Goal: Task Accomplishment & Management: Use online tool/utility

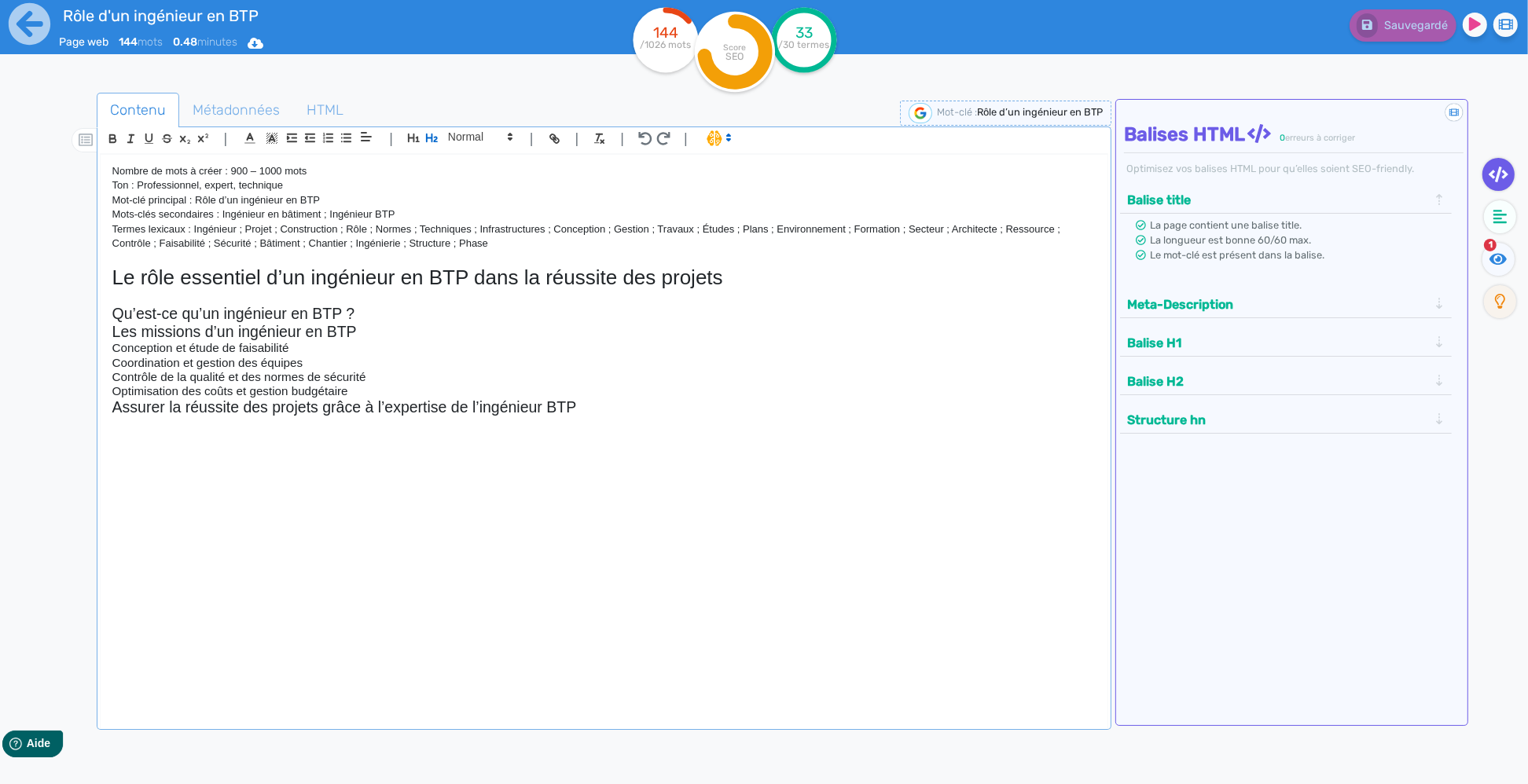
drag, startPoint x: 614, startPoint y: 411, endPoint x: 89, endPoint y: 263, distance: 545.5
click at [101, 262] on div "Nombre de mots à créer : 900 – 1000 mots Ton : Professionnel, expert, technique…" at bounding box center [604, 430] width 1007 height 549
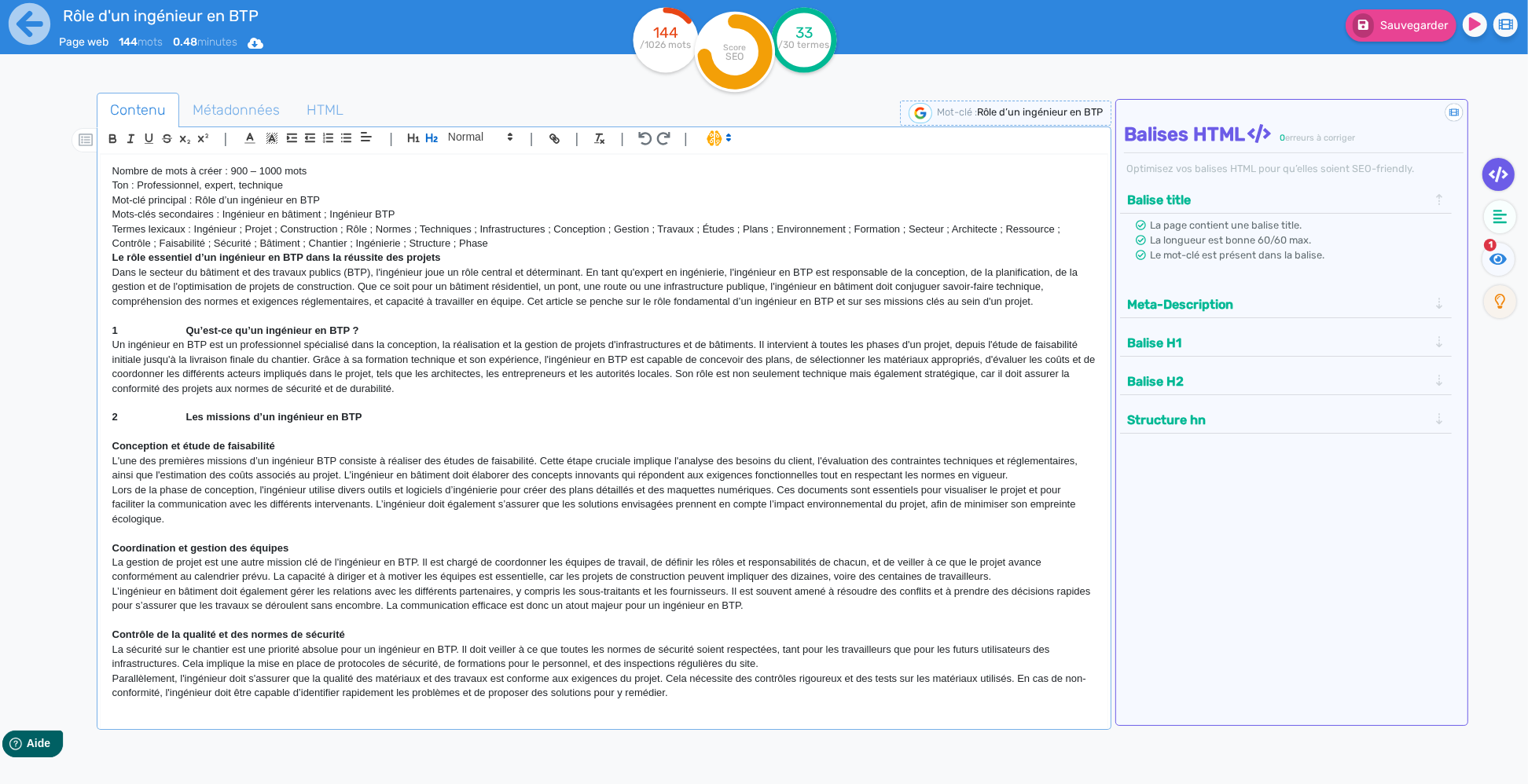
click at [113, 256] on strong "Le rôle essentiel d’un ingénieur en BTP dans la réussite des projets" at bounding box center [276, 257] width 328 height 12
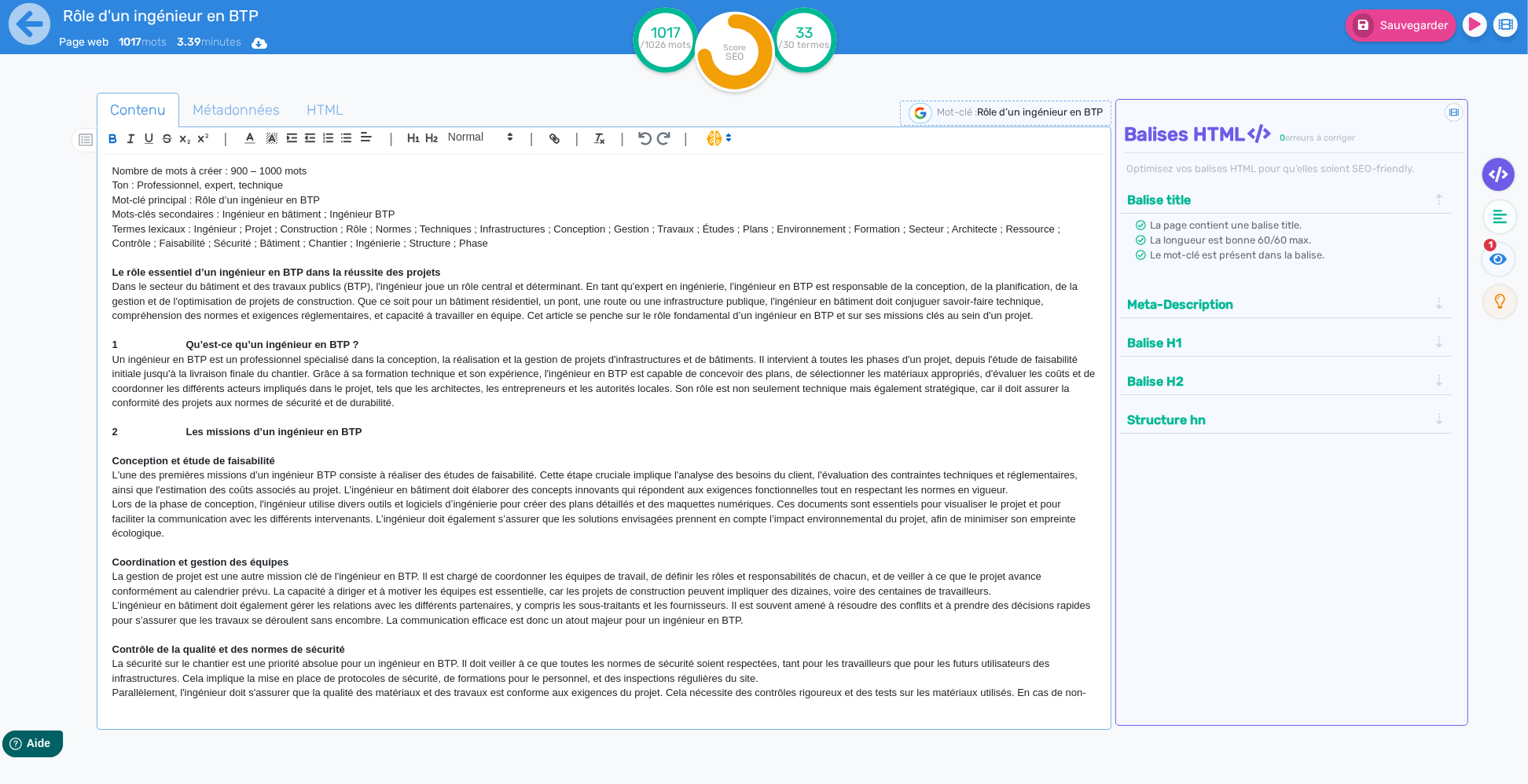
click at [185, 272] on strong "﻿ Le rôle essentiel d’un ingénieur en BTP dans la réussite des projets" at bounding box center [276, 272] width 328 height 12
click at [417, 135] on icon "button" at bounding box center [413, 137] width 13 height 13
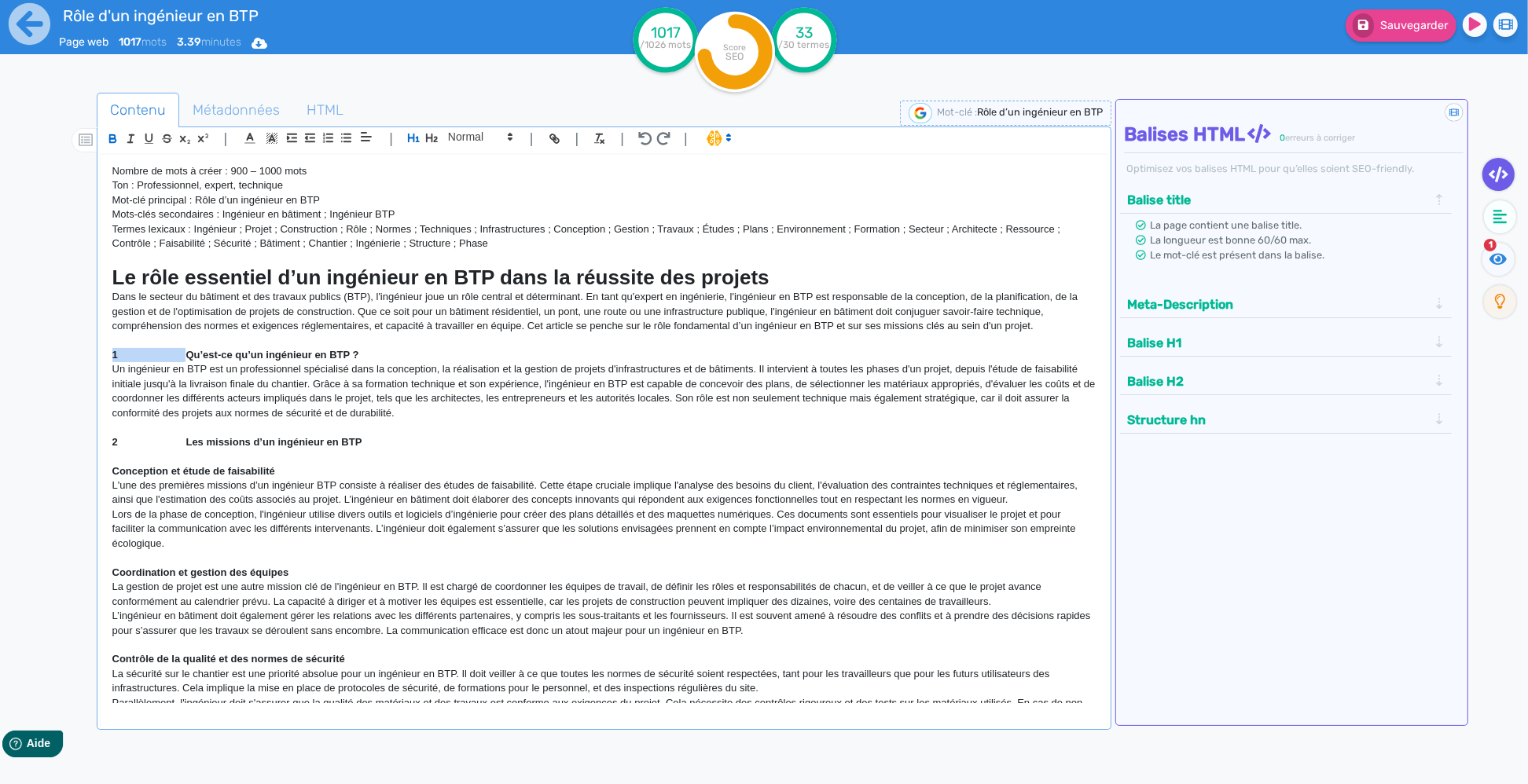
drag, startPoint x: 189, startPoint y: 353, endPoint x: 75, endPoint y: 356, distance: 114.0
click at [101, 356] on div "Nombre de mots à créer : 900 – 1000 mots Ton : Professionnel, expert, technique…" at bounding box center [604, 430] width 1007 height 549
click at [435, 137] on icon "button" at bounding box center [432, 138] width 12 height 9
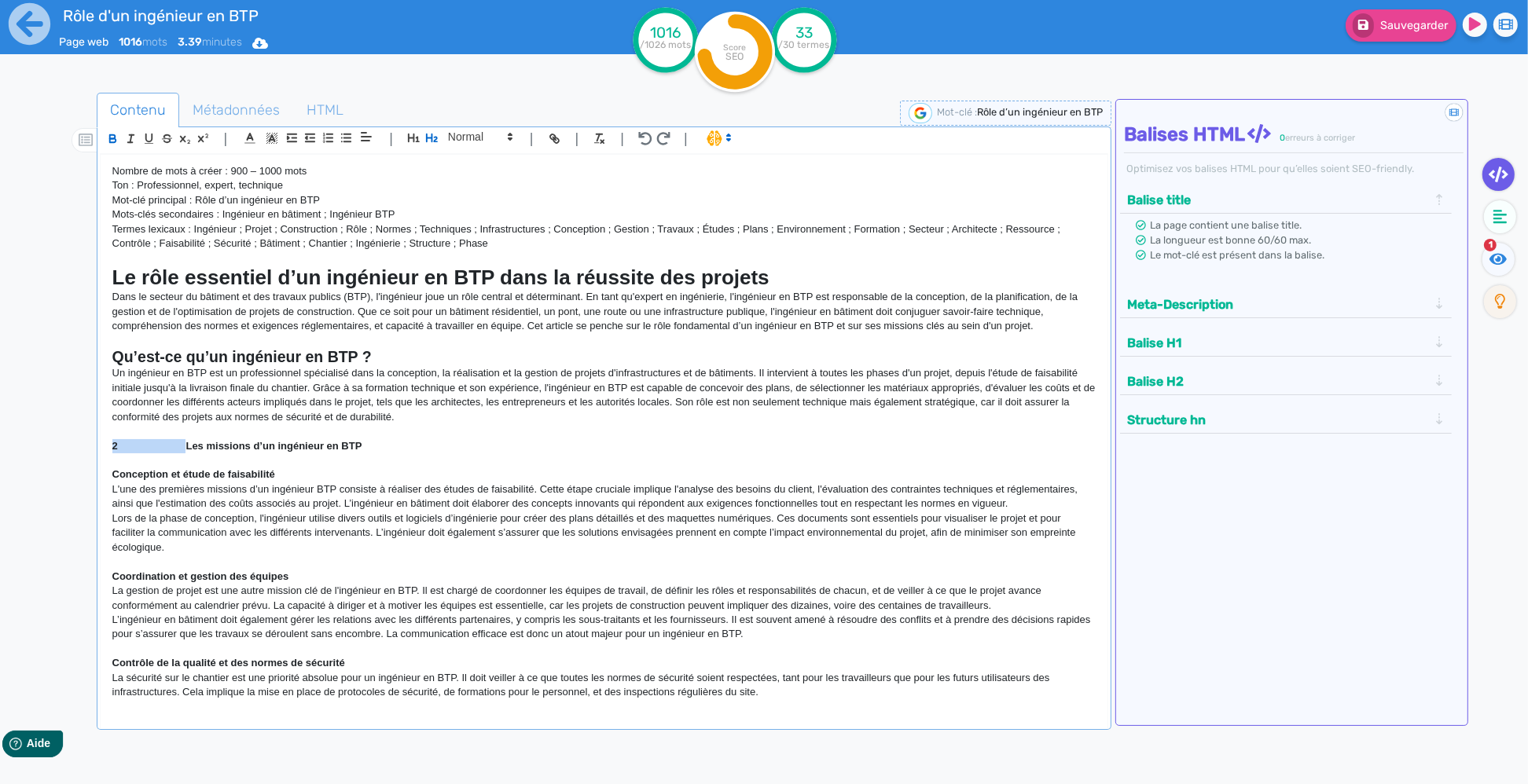
drag, startPoint x: 179, startPoint y: 444, endPoint x: 93, endPoint y: 437, distance: 86.3
click at [101, 437] on div "Nombre de mots à créer : 900 – 1000 mots Ton : Professionnel, expert, technique…" at bounding box center [604, 430] width 1007 height 549
click at [433, 135] on icon "button" at bounding box center [432, 137] width 13 height 13
click at [182, 481] on strong "Conception et étude de faisabilité" at bounding box center [194, 478] width 163 height 12
click at [517, 139] on span at bounding box center [479, 137] width 77 height 19
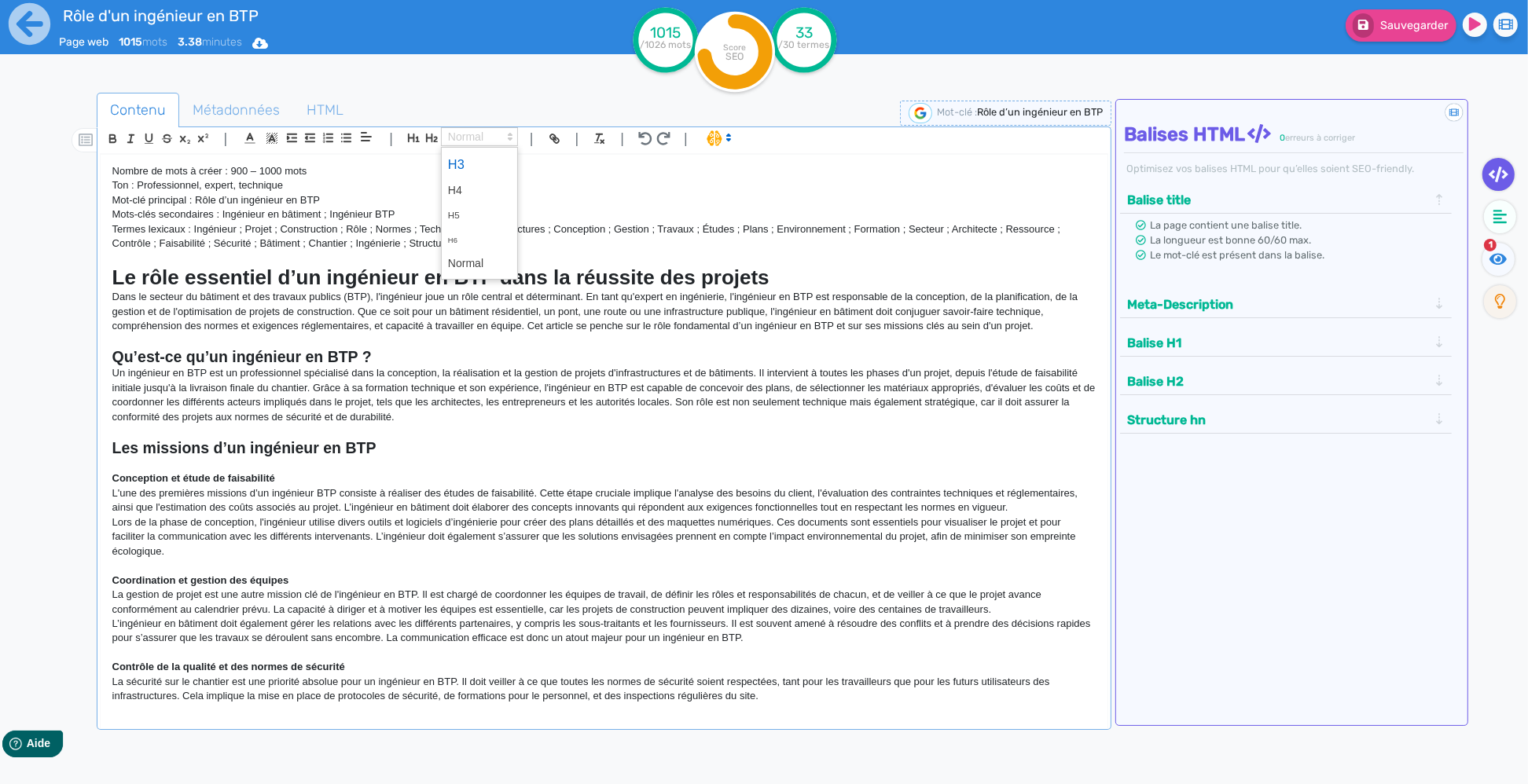
click at [459, 163] on span at bounding box center [479, 165] width 63 height 28
click at [206, 576] on strong "Coordination et gestion des équipes" at bounding box center [201, 580] width 177 height 12
click at [516, 139] on icon at bounding box center [510, 137] width 14 height 14
click at [494, 165] on span at bounding box center [479, 165] width 63 height 28
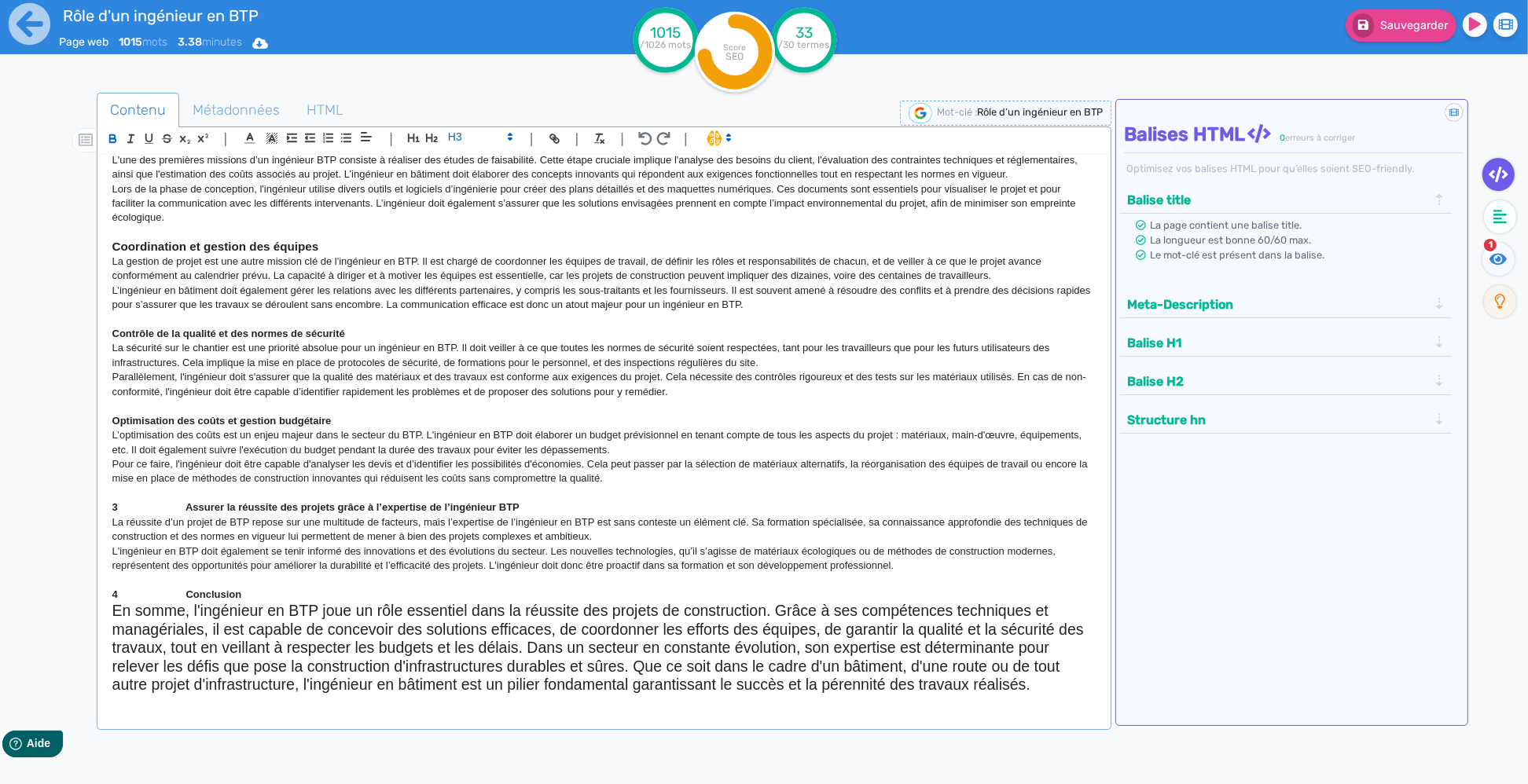
click at [217, 328] on strong "Contrôle de la qualité et des normes de sécurité" at bounding box center [229, 334] width 232 height 12
click at [506, 132] on icon at bounding box center [510, 137] width 14 height 14
click at [455, 161] on span at bounding box center [479, 165] width 63 height 28
click at [211, 418] on strong "Optimisation des coûts et gestion budgétaire" at bounding box center [222, 421] width 219 height 12
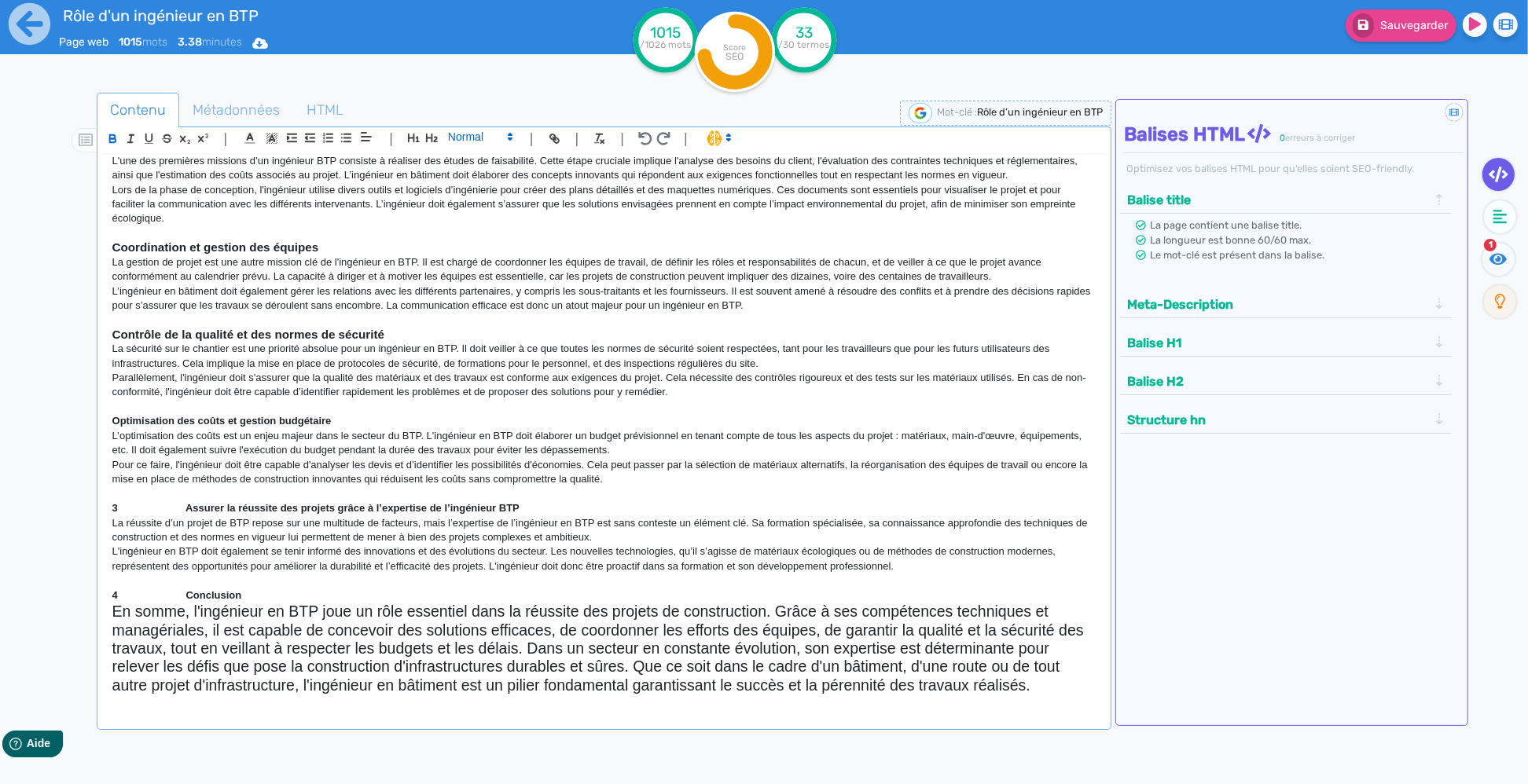
click at [510, 139] on polygon at bounding box center [510, 139] width 3 height 2
click at [468, 166] on span at bounding box center [479, 165] width 63 height 28
click at [186, 507] on strong "3 Assurer la réussite des projets grâce à l’expertise de l’ingénieur BTP" at bounding box center [316, 508] width 407 height 12
drag, startPoint x: 181, startPoint y: 507, endPoint x: 89, endPoint y: 507, distance: 92.0
click at [101, 507] on div "Nombre de mots à créer : 900 – 1000 mots Ton : Professionnel, expert, technique…" at bounding box center [604, 430] width 1007 height 549
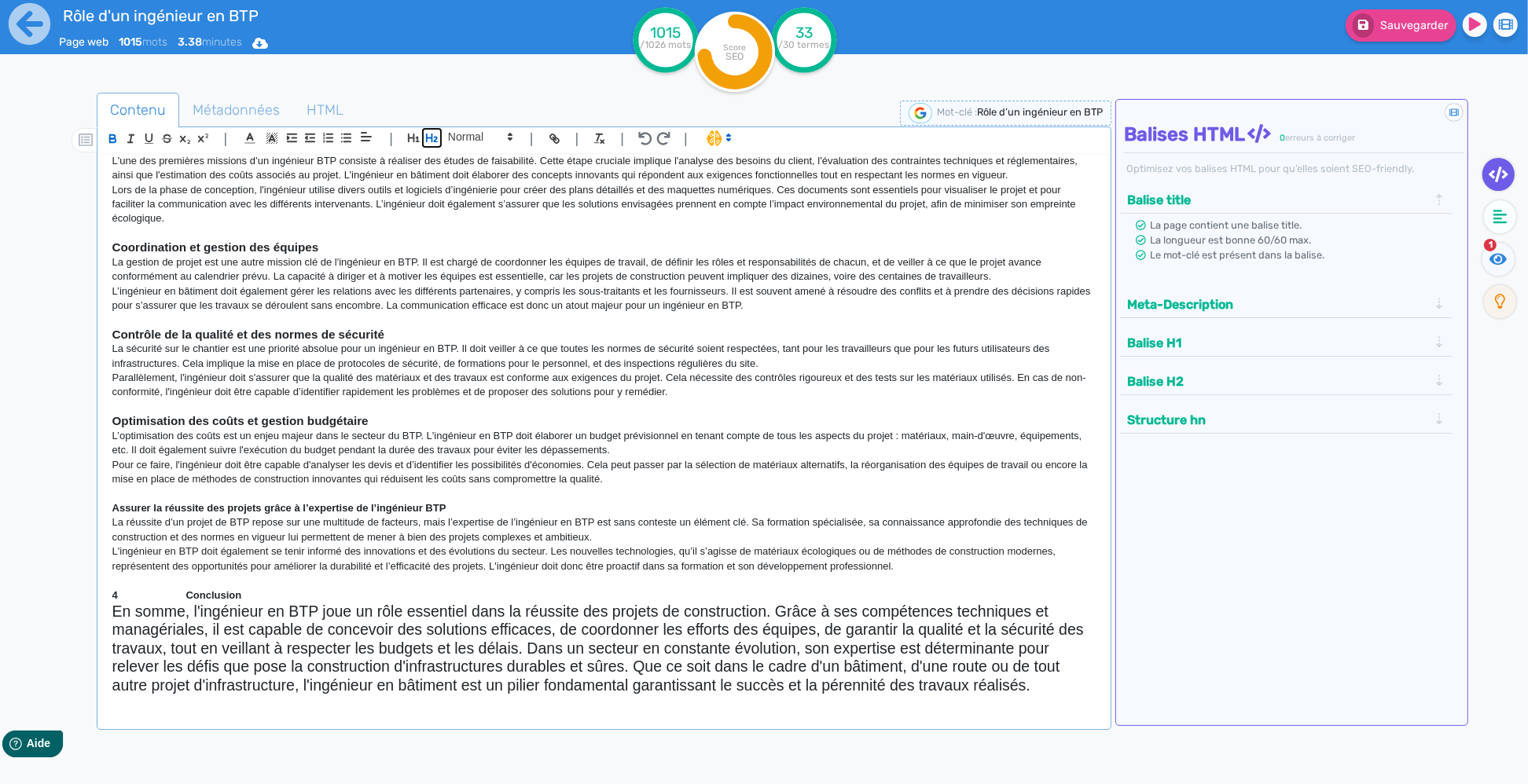
click at [429, 138] on icon "button" at bounding box center [432, 138] width 12 height 9
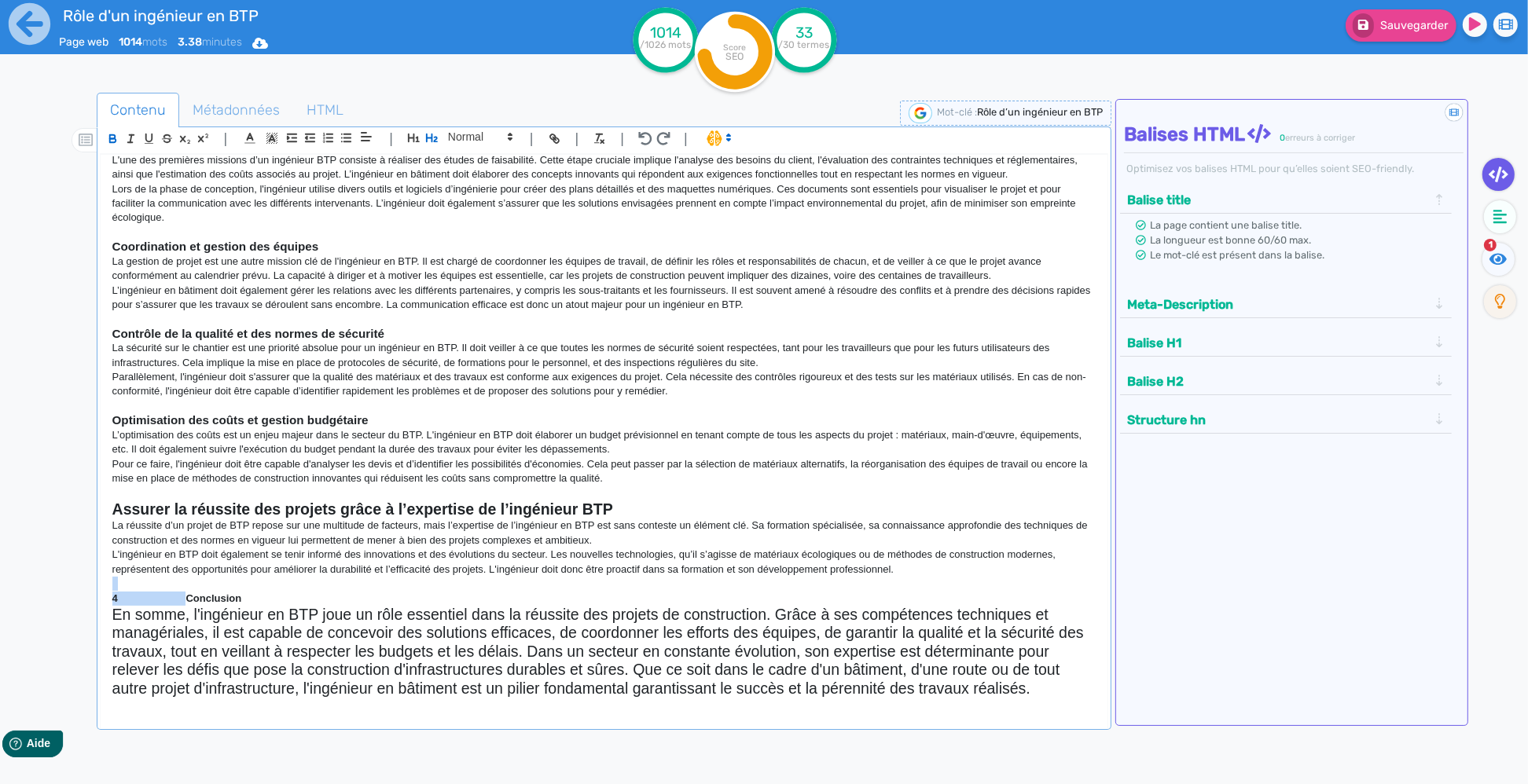
drag, startPoint x: 188, startPoint y: 597, endPoint x: 68, endPoint y: 588, distance: 120.3
click at [101, 588] on div "Nombre de mots à créer : 900 – 1000 mots Ton : Professionnel, expert, technique…" at bounding box center [604, 430] width 1007 height 549
click at [199, 608] on h2 "En somme, l'ingénieur en BTP joue un rôle essentiel dans la réussite des projet…" at bounding box center [604, 651] width 984 height 92
drag, startPoint x: 186, startPoint y: 593, endPoint x: 69, endPoint y: 595, distance: 117.0
click at [101, 595] on div "Nombre de mots à créer : 900 – 1000 mots Ton : Professionnel, expert, technique…" at bounding box center [604, 430] width 1007 height 549
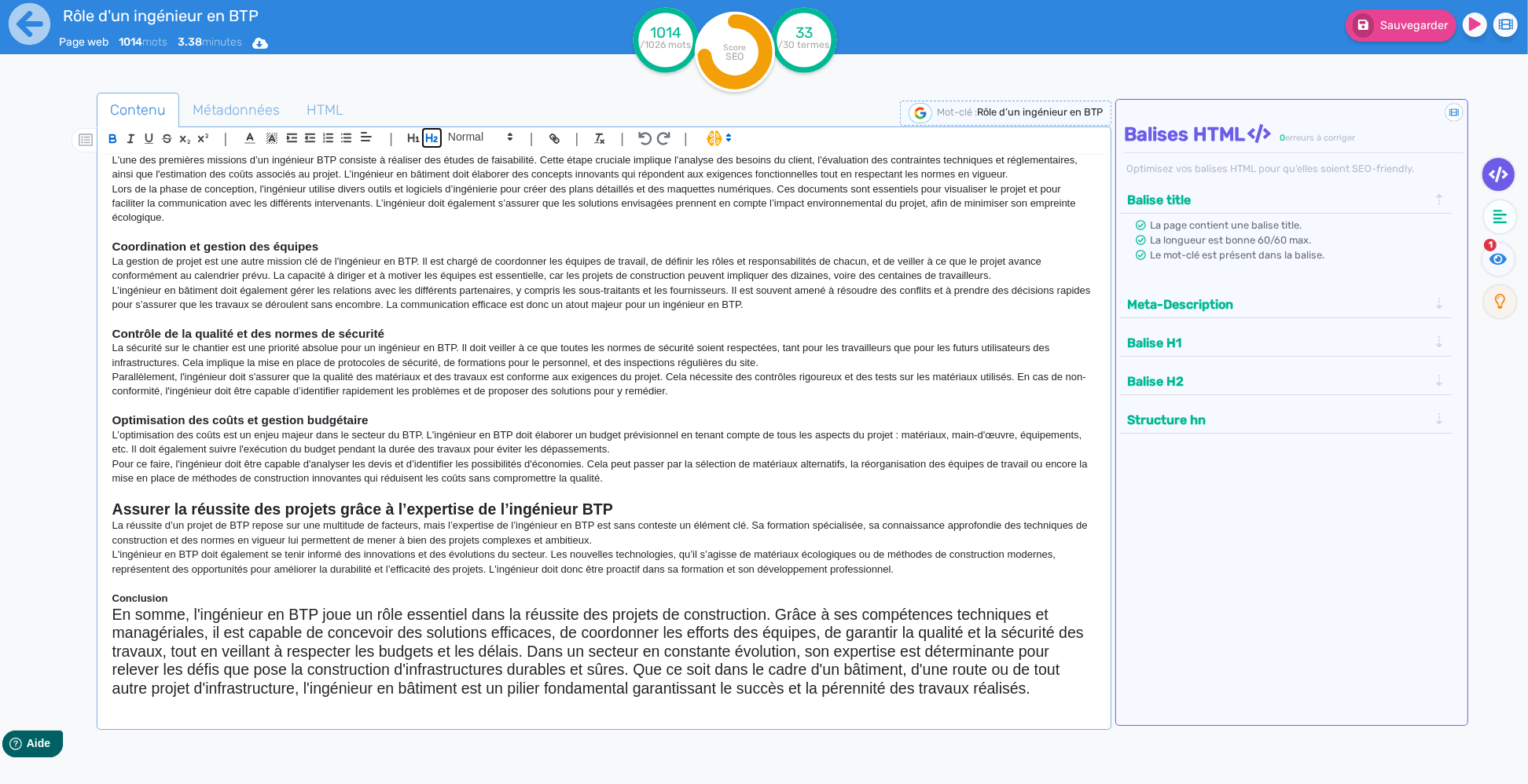
click at [436, 141] on icon "button" at bounding box center [432, 138] width 12 height 9
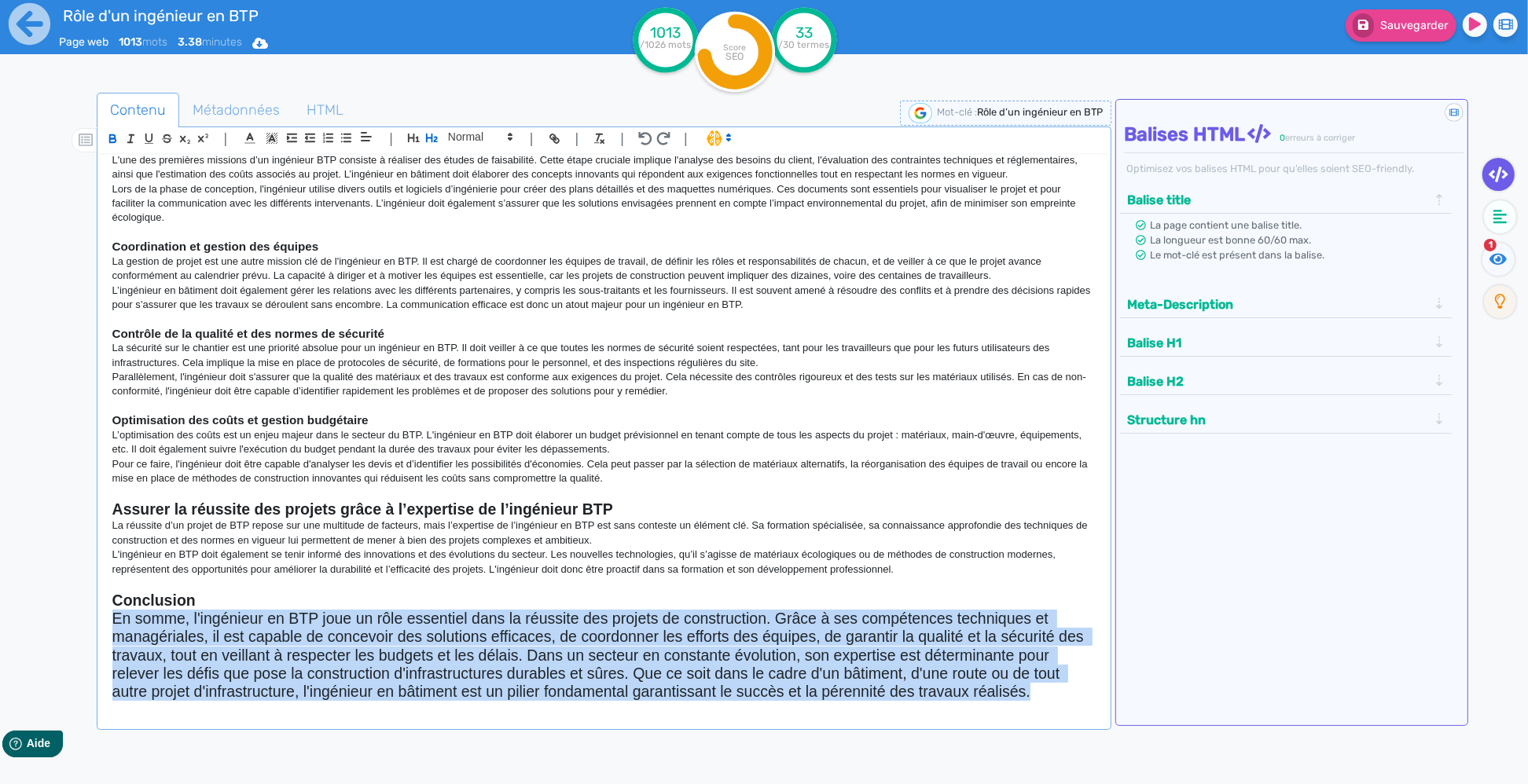
drag, startPoint x: 1037, startPoint y: 696, endPoint x: -2, endPoint y: 611, distance: 1042.5
click at [101, 611] on div "Nombre de mots à créer : 900 – 1000 mots Ton : Professionnel, expert, technique…" at bounding box center [604, 430] width 1007 height 549
click at [469, 142] on span at bounding box center [479, 137] width 77 height 19
click at [468, 136] on span at bounding box center [479, 137] width 77 height 19
click at [465, 145] on span at bounding box center [479, 137] width 77 height 19
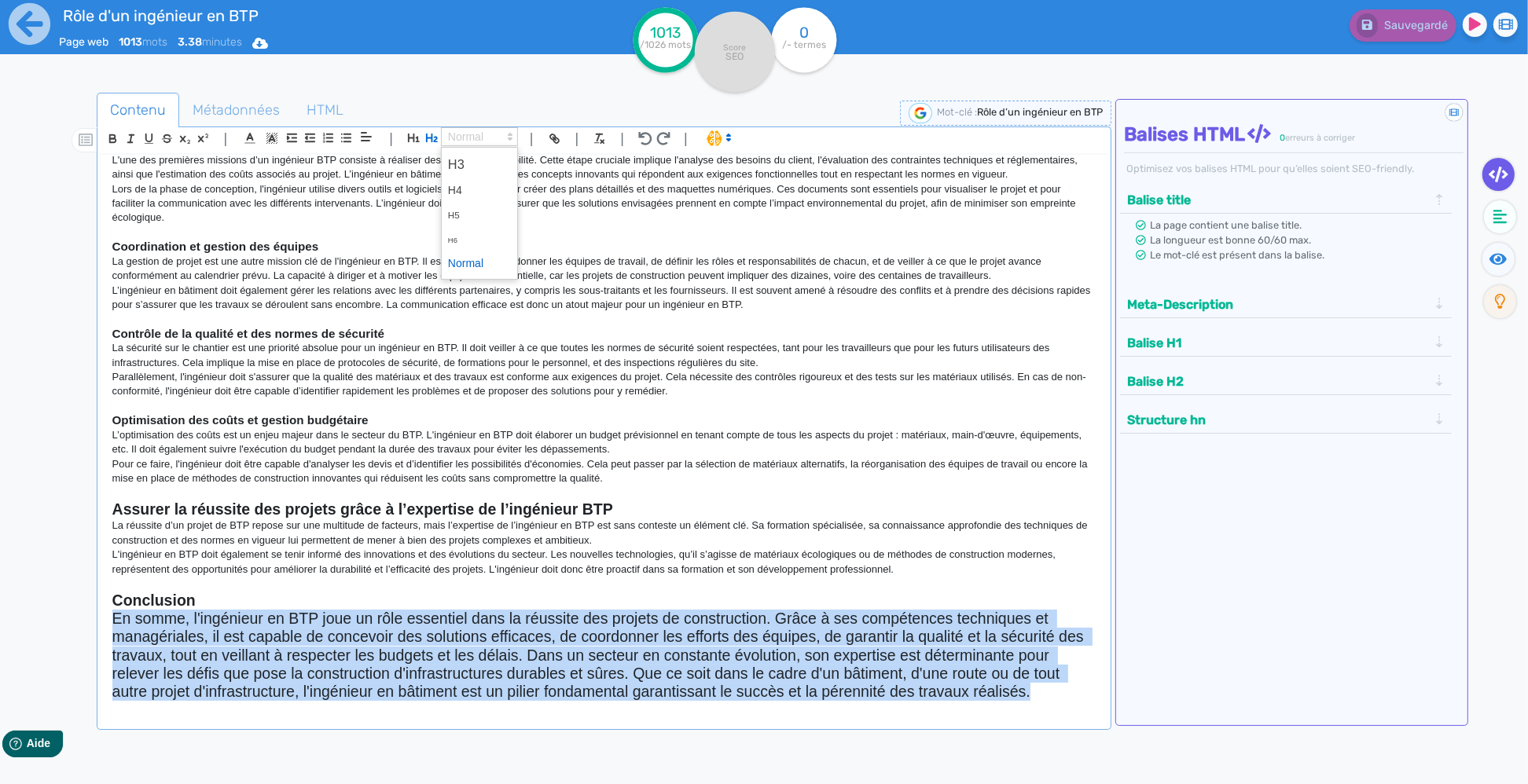
click at [470, 265] on span at bounding box center [479, 263] width 63 height 24
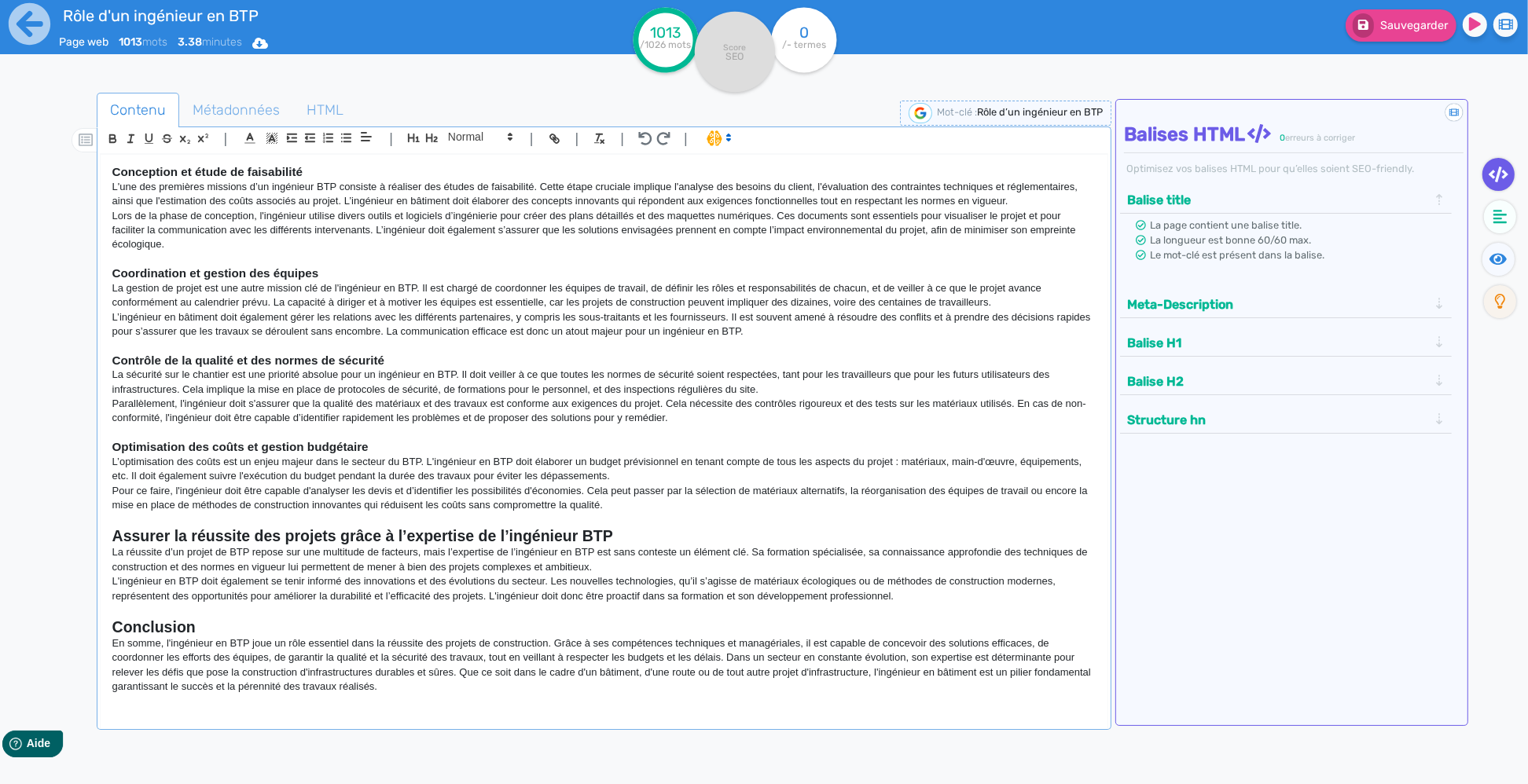
click at [588, 476] on p "L’optimisation des coûts est un enjeu majeur dans le secteur du BTP. L'ingénieu…" at bounding box center [604, 470] width 984 height 29
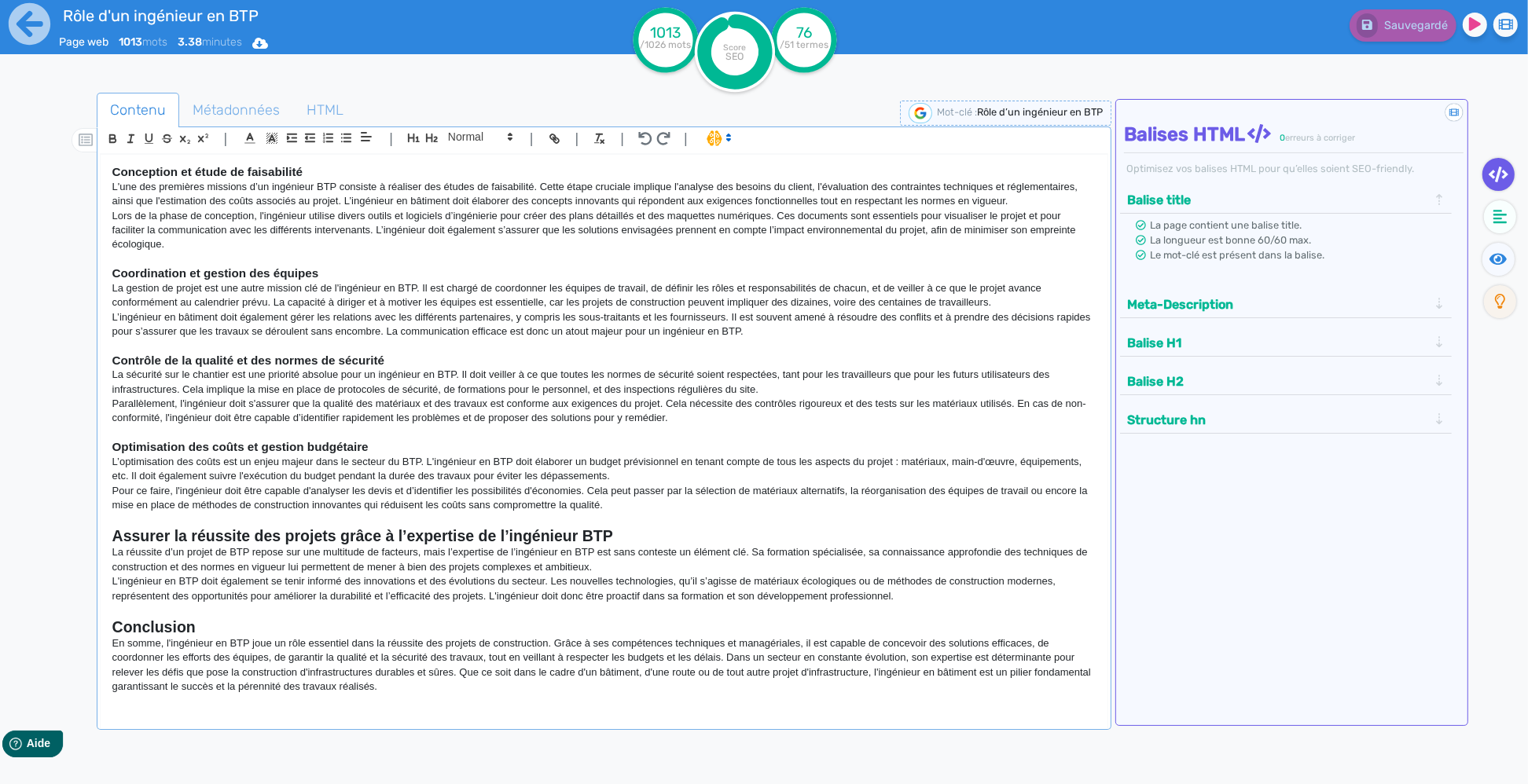
scroll to position [0, 0]
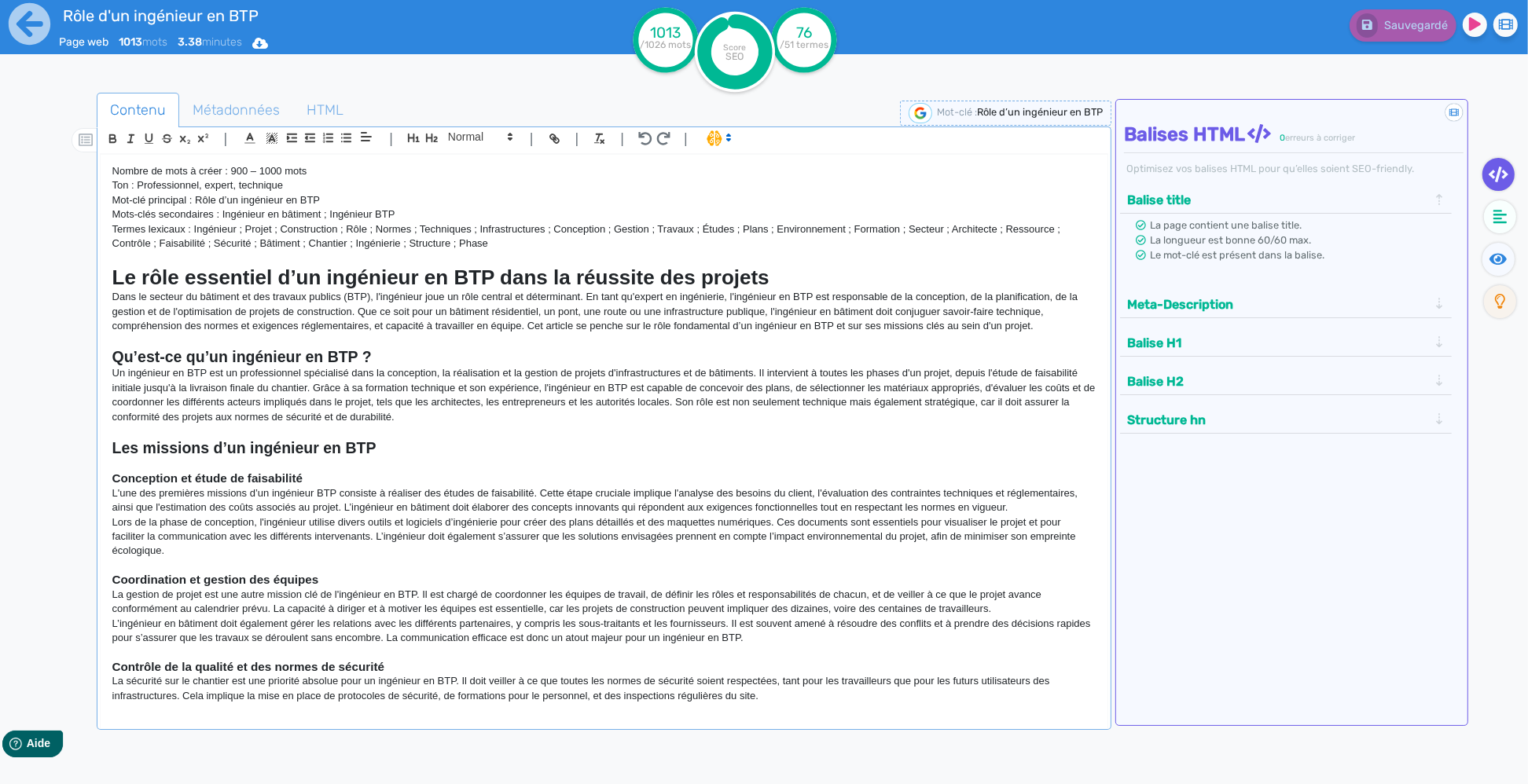
drag, startPoint x: 510, startPoint y: 243, endPoint x: -16, endPoint y: 139, distance: 536.2
click at [101, 155] on div "Nombre de mots à créer : 900 – 1000 mots Ton : Professionnel, expert, technique…" at bounding box center [604, 430] width 1007 height 549
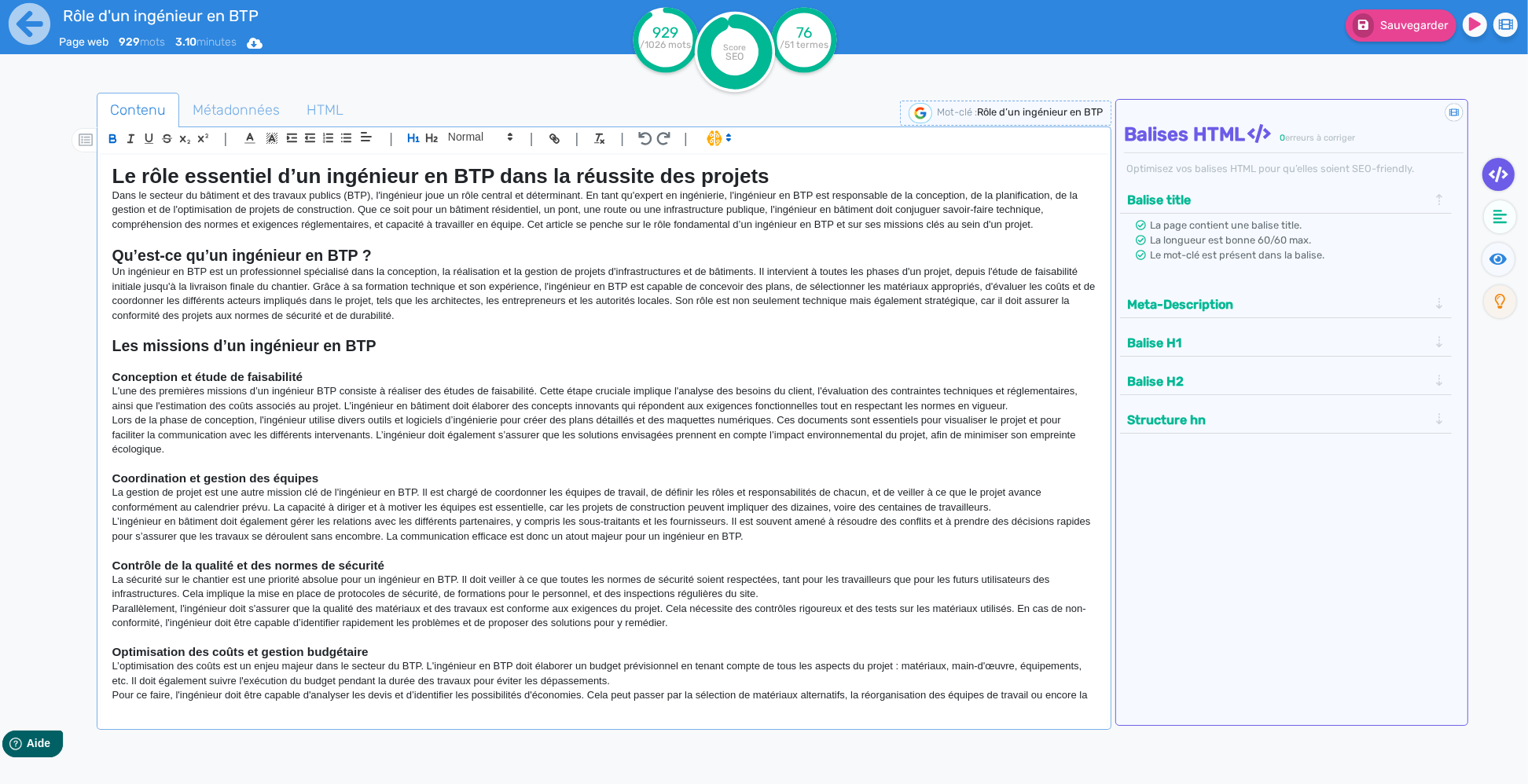
click at [638, 341] on h2 "Les missions d’un ingénieur en BTP" at bounding box center [604, 346] width 984 height 18
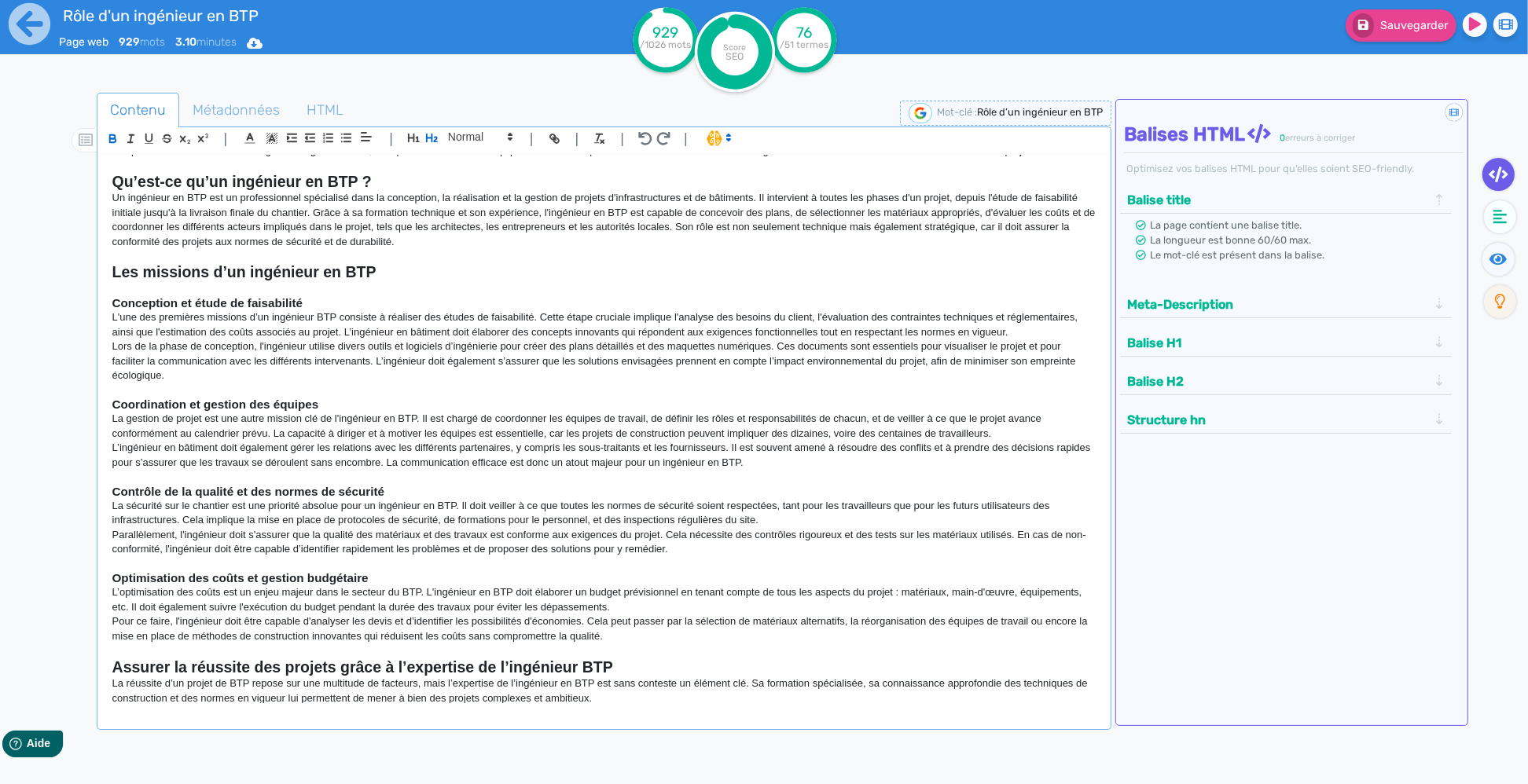
scroll to position [205, 0]
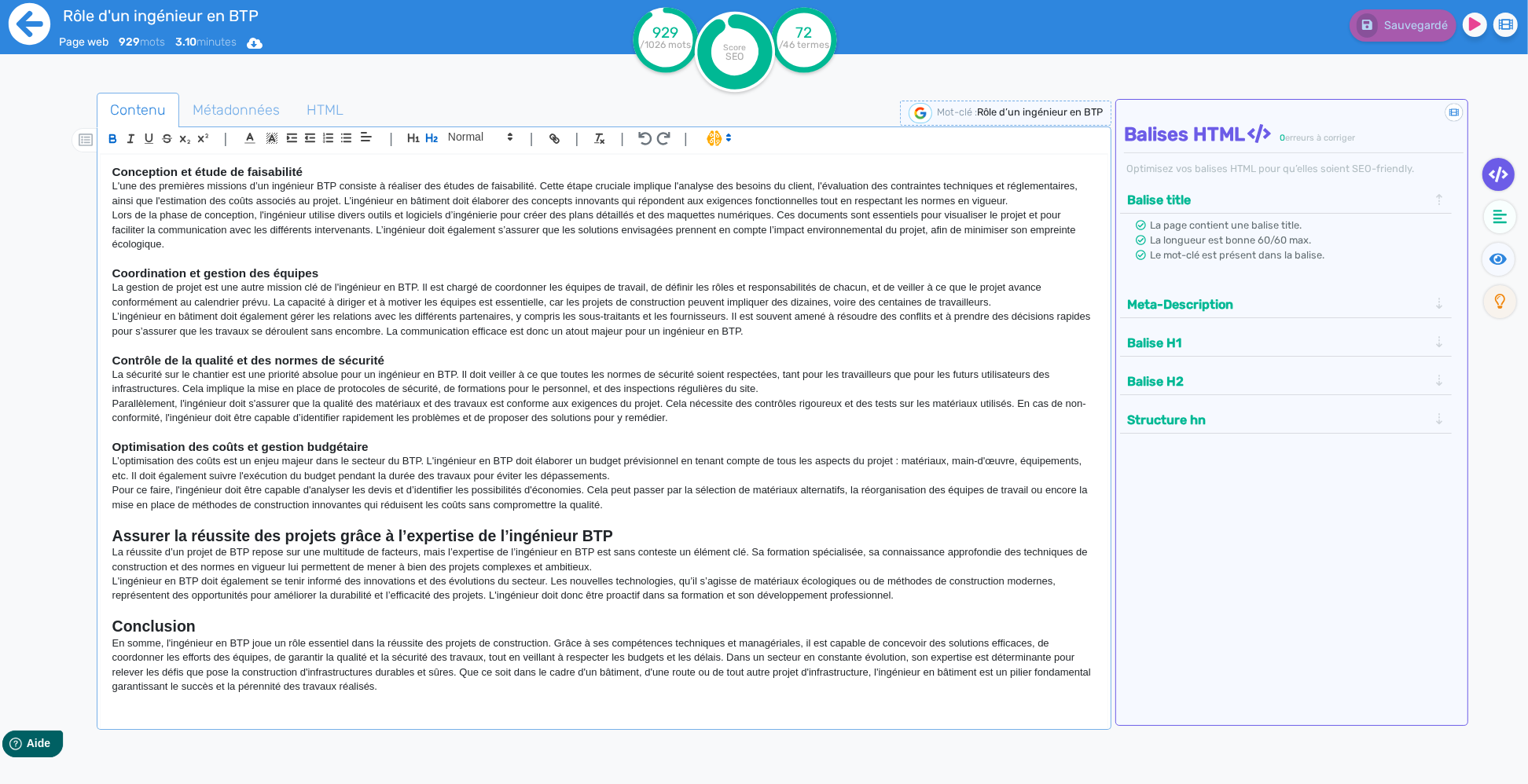
click at [48, 29] on icon at bounding box center [29, 24] width 42 height 42
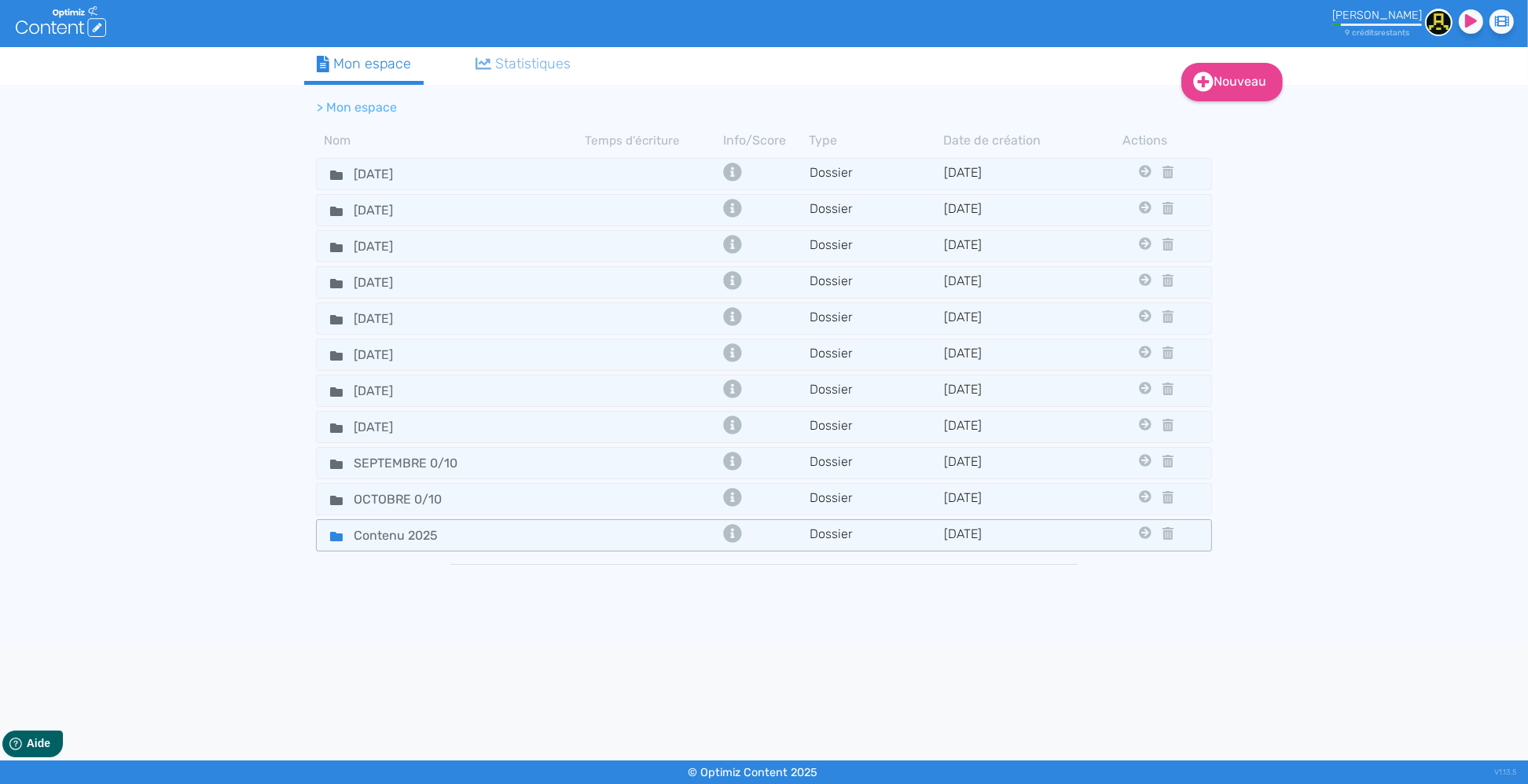
click at [480, 525] on div "Contenu 2025" at bounding box center [451, 535] width 265 height 23
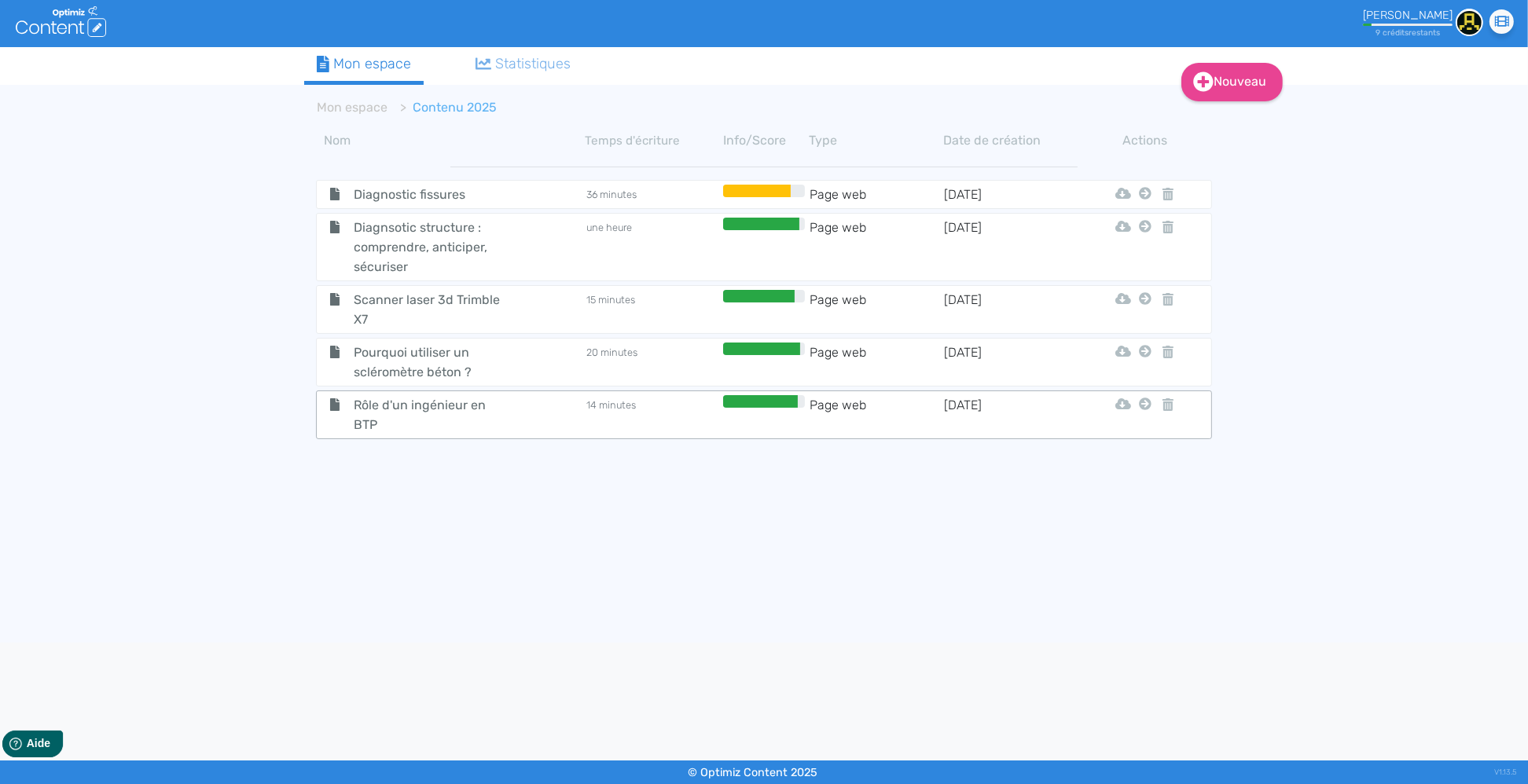
click at [606, 408] on td "14 minutes" at bounding box center [652, 414] width 134 height 39
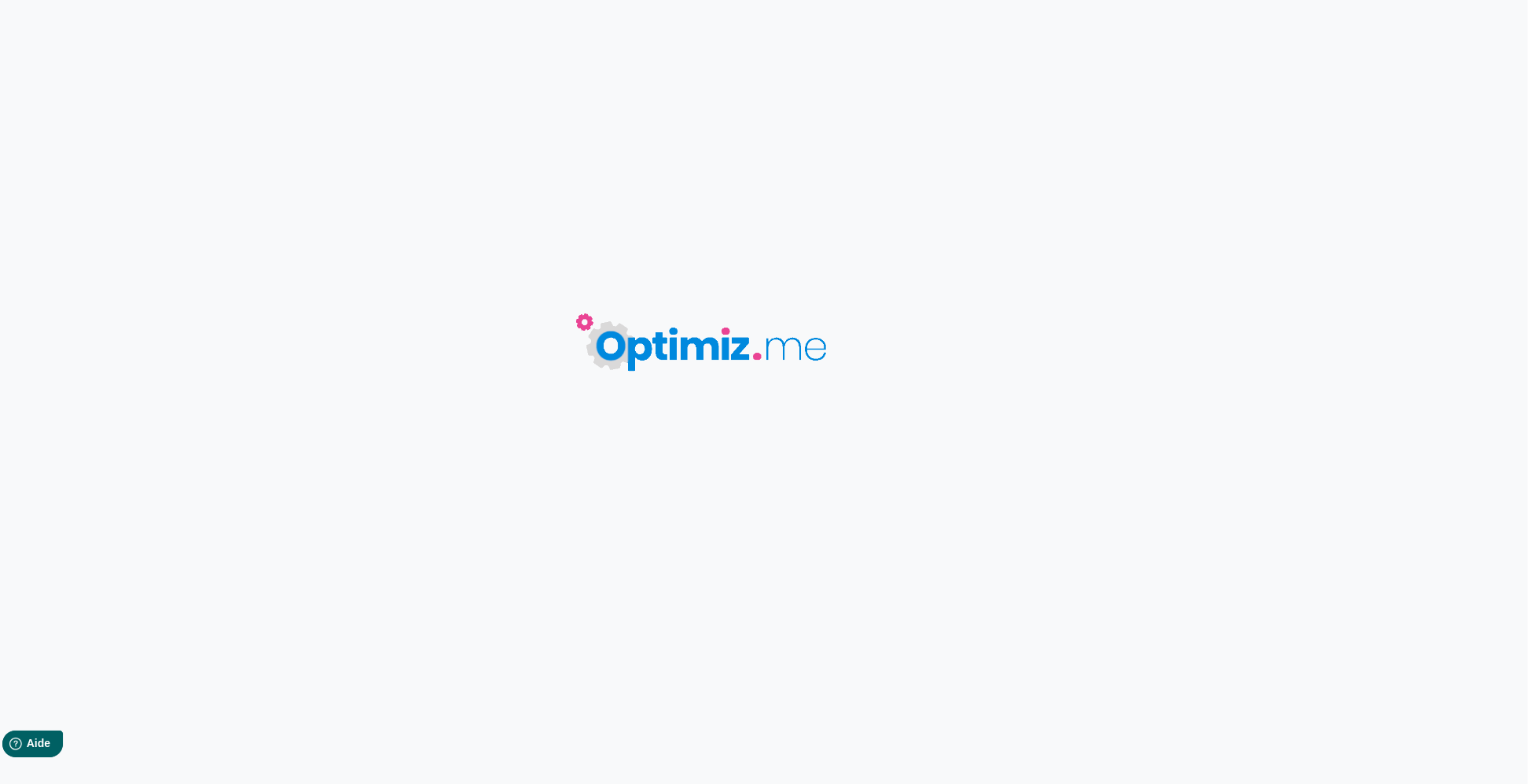
click at [604, 408] on body "0 mots 0.00 minutes Sauvegardé Contenu Métadonnées HTML | | H3 H4 H5 H6 Normal …" at bounding box center [764, 392] width 1528 height 784
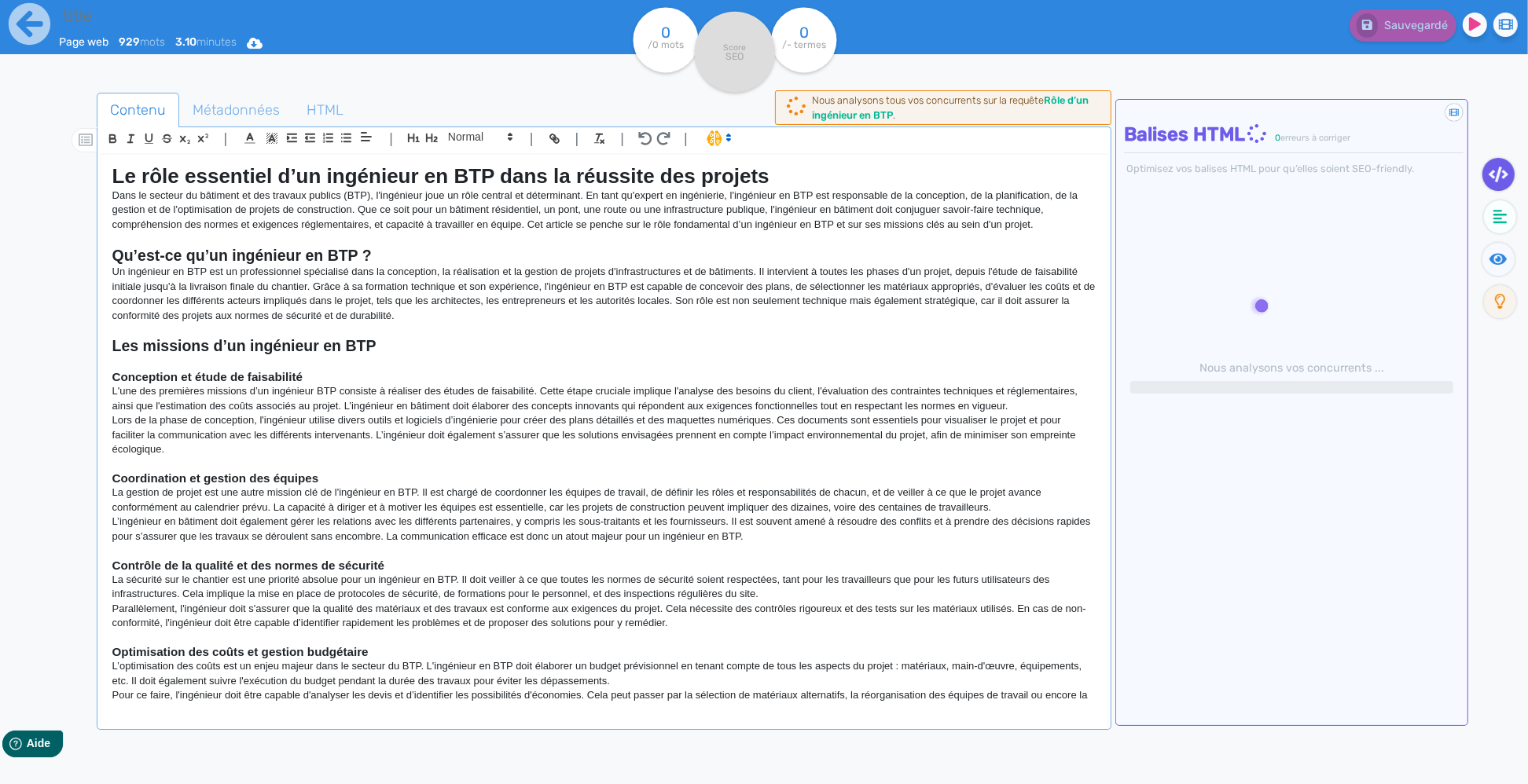
type input "Rôle d'un ingénieur en BTP"
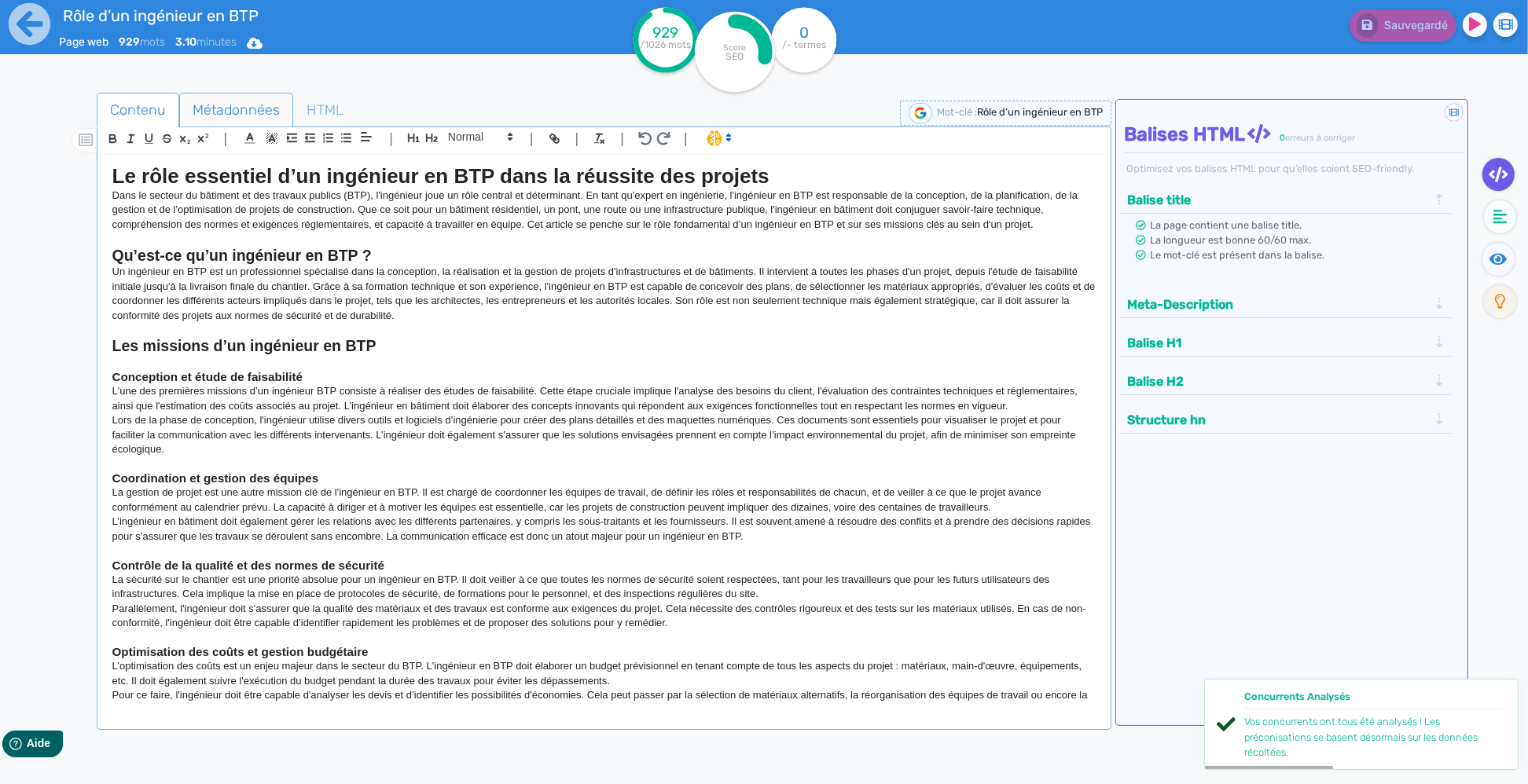
click at [230, 105] on span "Métadonnées" at bounding box center [237, 109] width 113 height 42
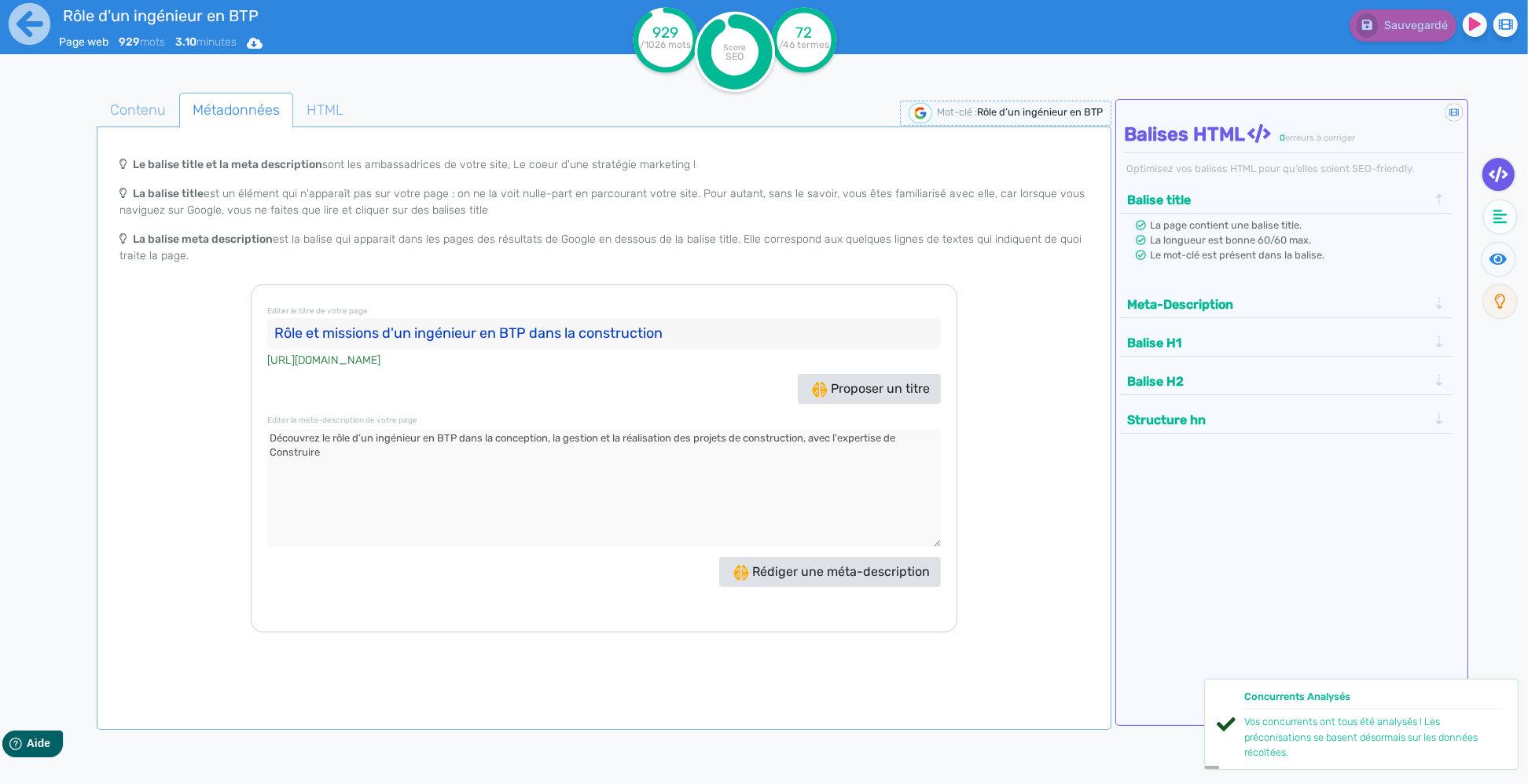
drag, startPoint x: 678, startPoint y: 334, endPoint x: 490, endPoint y: 331, distance: 188.0
click at [267, 333] on input "Rôle et missions d'un ingénieur en BTP dans la construction" at bounding box center [603, 334] width 673 height 31
click at [701, 340] on input "Rôle et missions d'un ingénieur en BTP dans la construction" at bounding box center [603, 334] width 673 height 31
drag, startPoint x: 666, startPoint y: 332, endPoint x: 167, endPoint y: 320, distance: 499.1
click at [267, 320] on input "Rôle et missions d'un ingénieur en BTP dans la construction" at bounding box center [603, 334] width 673 height 31
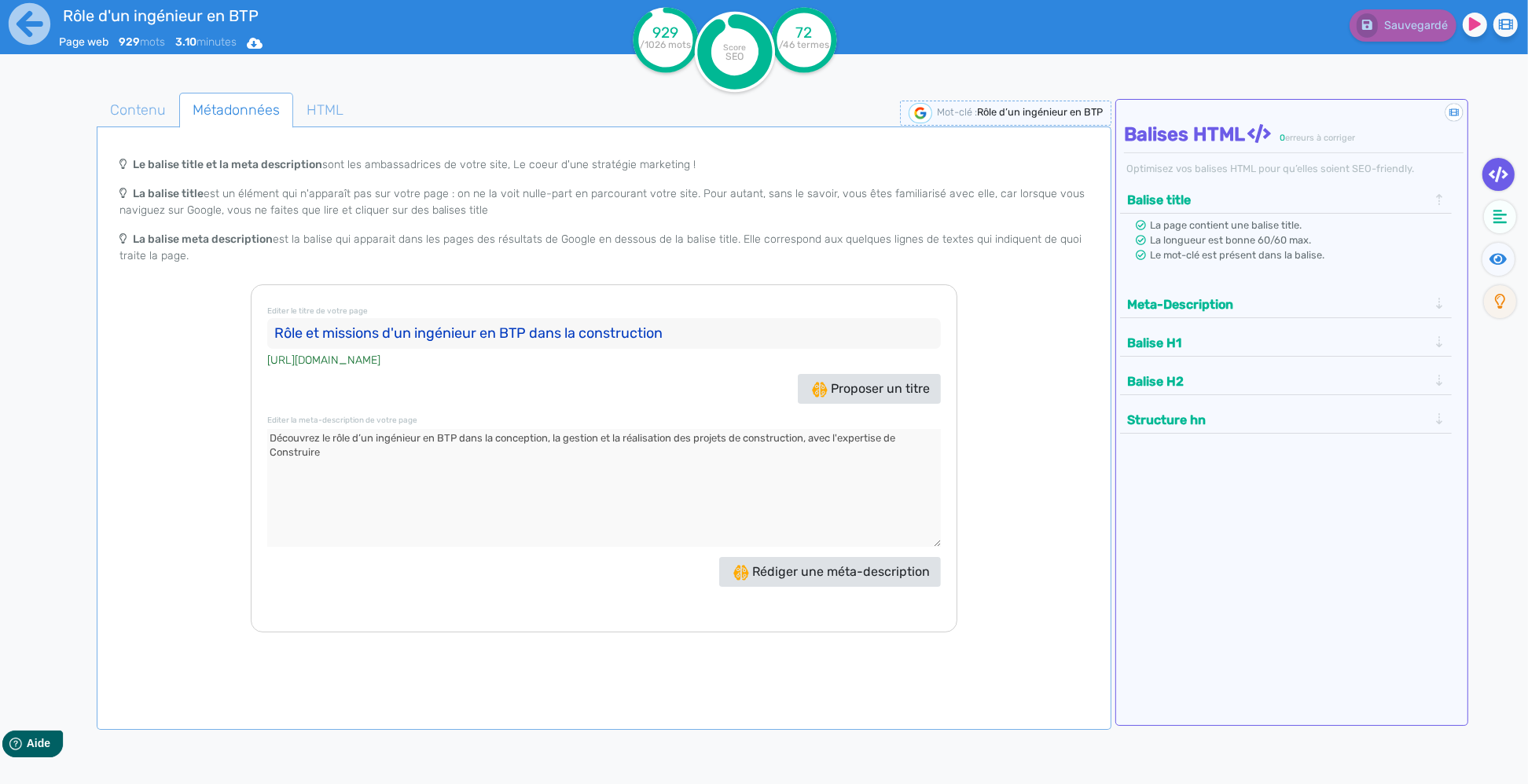
drag, startPoint x: 378, startPoint y: 460, endPoint x: 231, endPoint y: 446, distance: 147.7
click at [267, 446] on textarea at bounding box center [603, 488] width 673 height 118
drag, startPoint x: 367, startPoint y: 450, endPoint x: 370, endPoint y: 459, distance: 9.5
click at [367, 449] on textarea at bounding box center [603, 488] width 673 height 118
drag, startPoint x: 341, startPoint y: 444, endPoint x: 263, endPoint y: 421, distance: 81.3
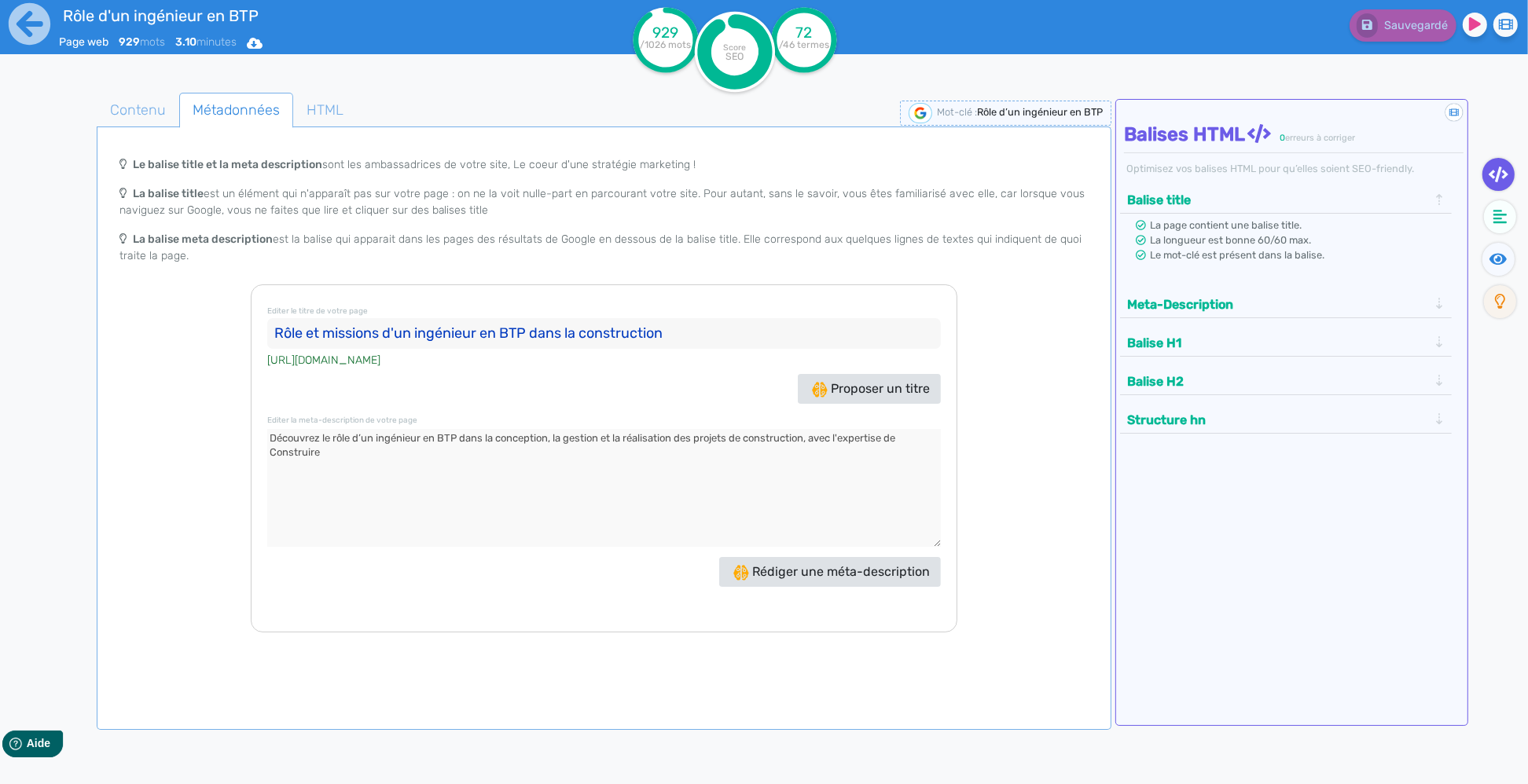
click at [267, 429] on textarea at bounding box center [603, 488] width 673 height 118
drag, startPoint x: 978, startPoint y: 111, endPoint x: 1101, endPoint y: 106, distance: 123.1
click at [1101, 106] on div "Mot-clé : Rôle d’un ingénieur en BTP" at bounding box center [1005, 113] width 211 height 25
copy span "Mot-clé : Rôle d’un ingénieur en BTP"
